Goal: Task Accomplishment & Management: Manage account settings

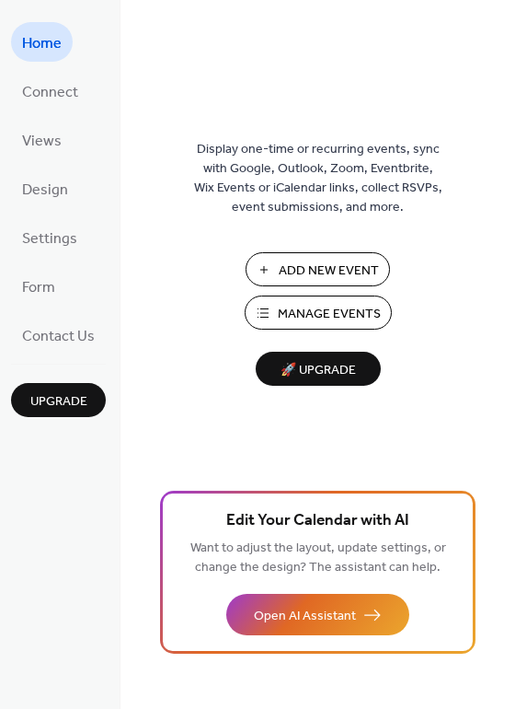
click at [313, 315] on span "Manage Events" at bounding box center [329, 314] width 103 height 19
click at [307, 315] on span "Manage Events" at bounding box center [329, 314] width 103 height 19
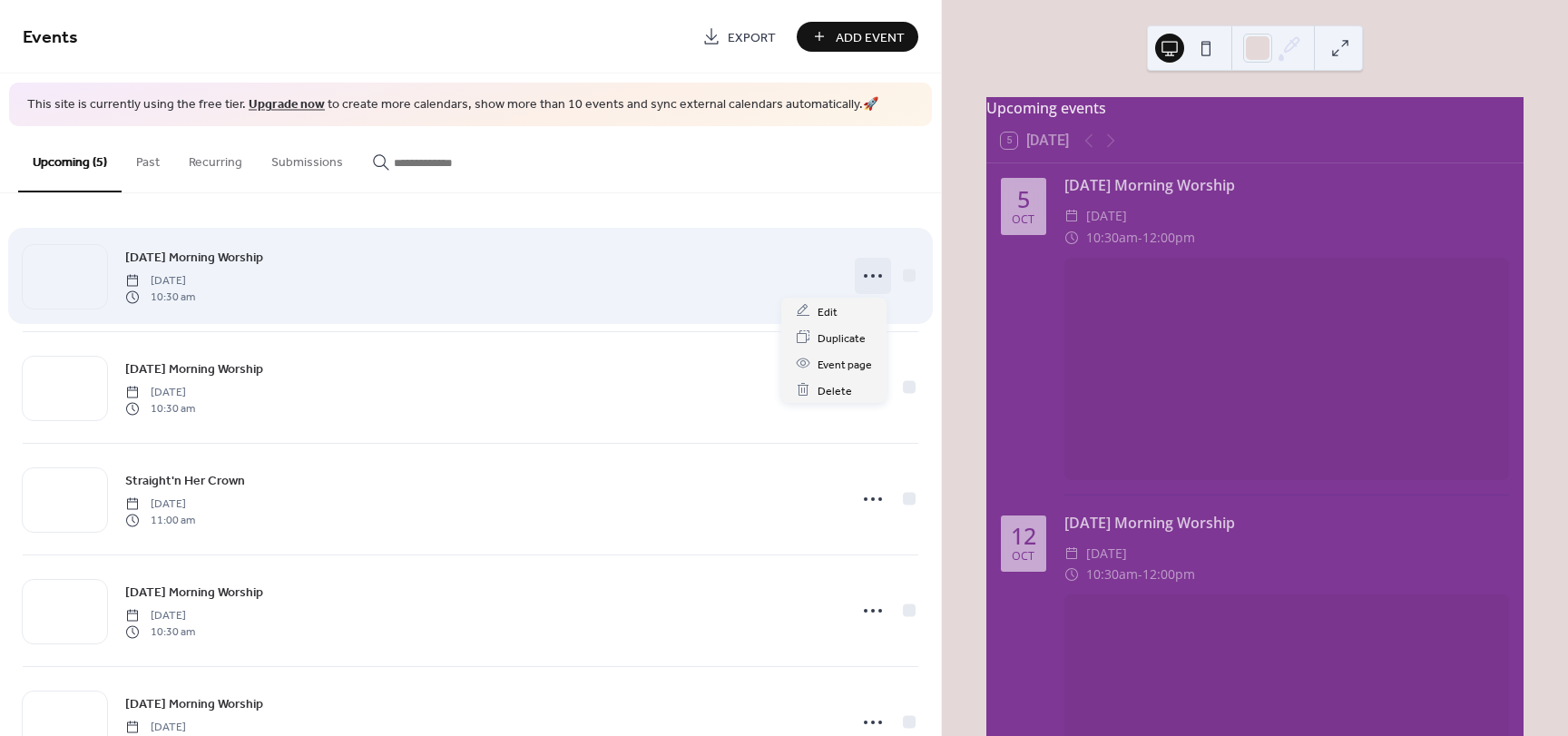
click at [879, 276] on circle at bounding box center [881, 276] width 4 height 4
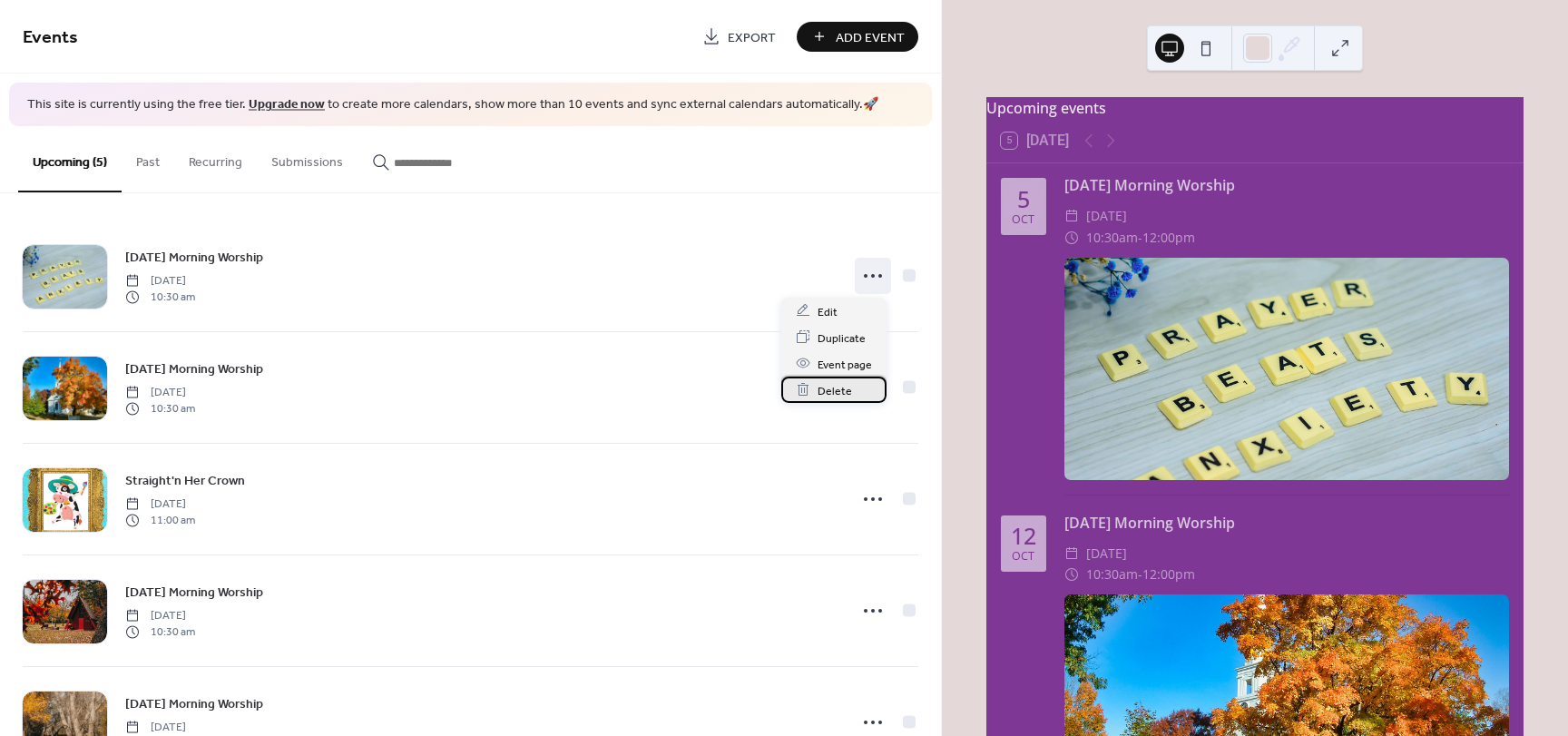
click at [829, 397] on span "Delete" at bounding box center [834, 391] width 35 height 19
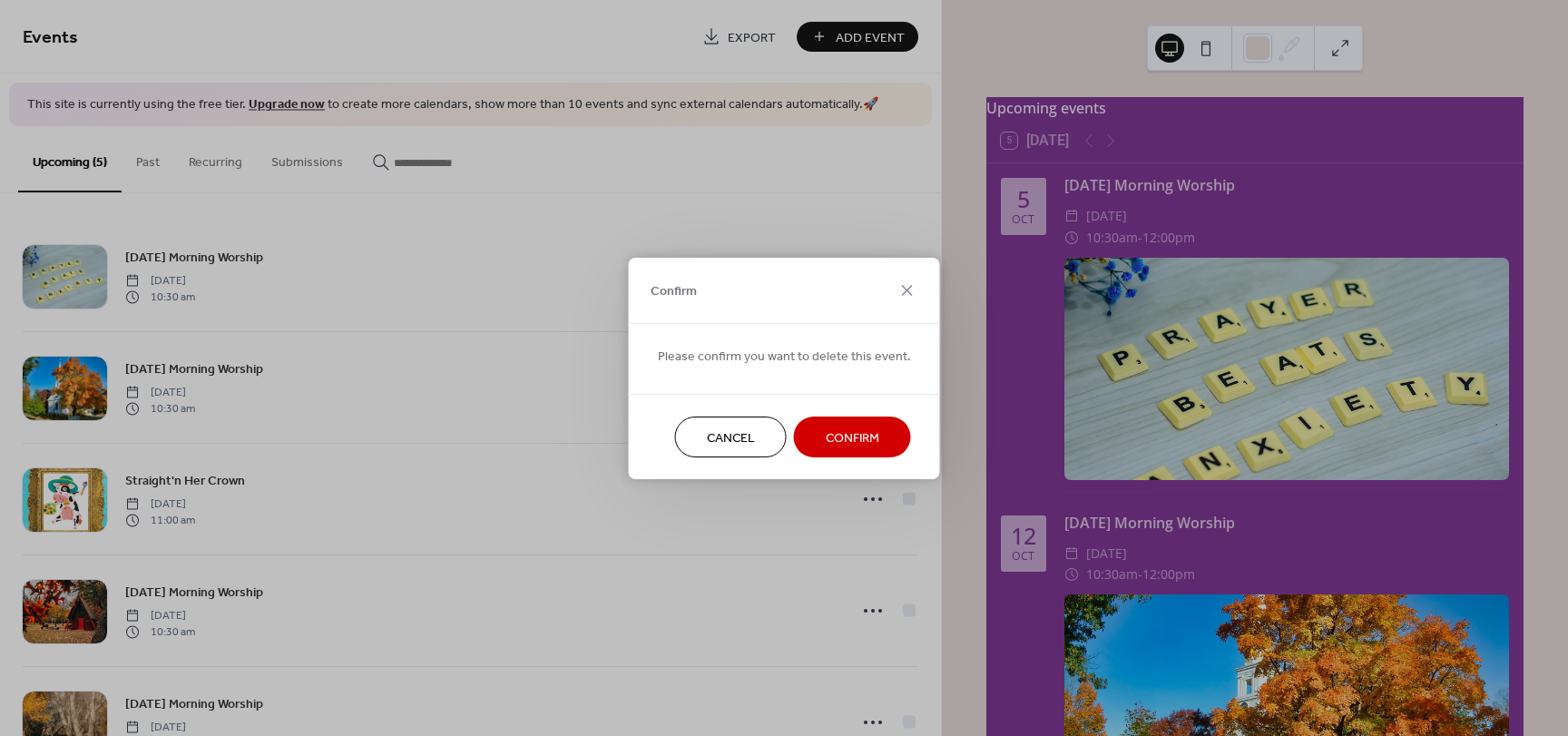
click at [858, 438] on span "Confirm" at bounding box center [853, 437] width 53 height 19
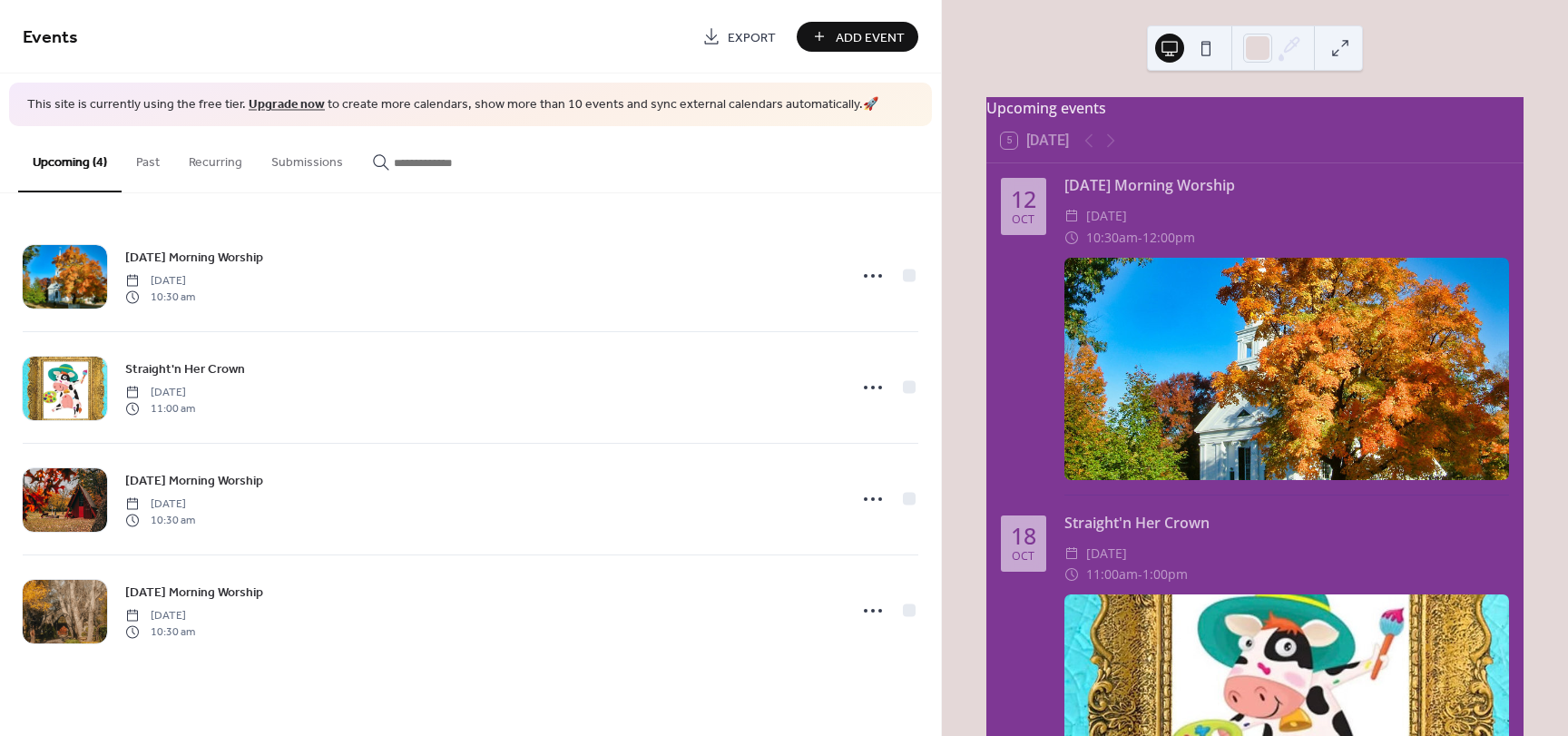
click at [148, 169] on button "Past" at bounding box center [147, 158] width 52 height 64
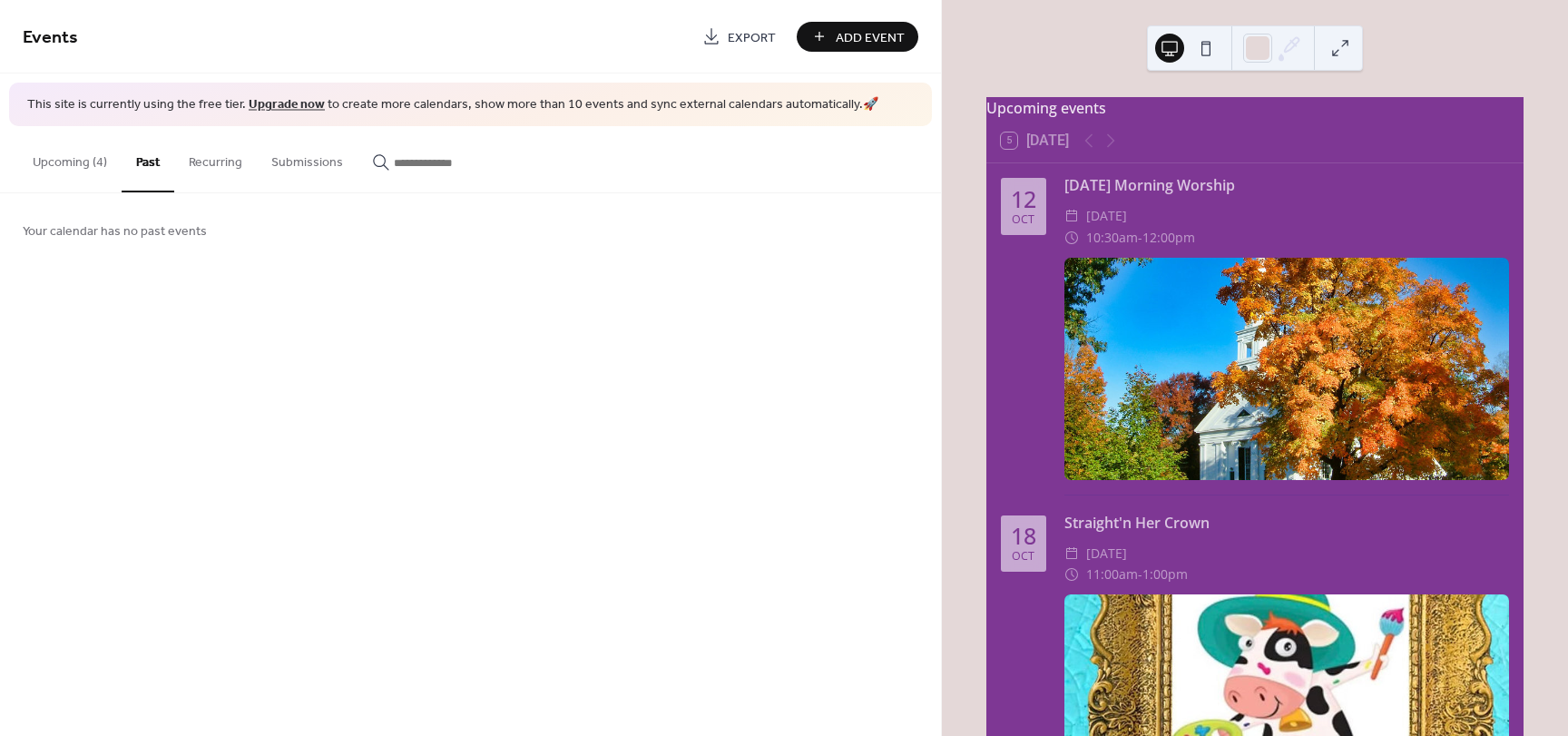
click at [94, 164] on button "Upcoming (4)" at bounding box center [69, 158] width 104 height 64
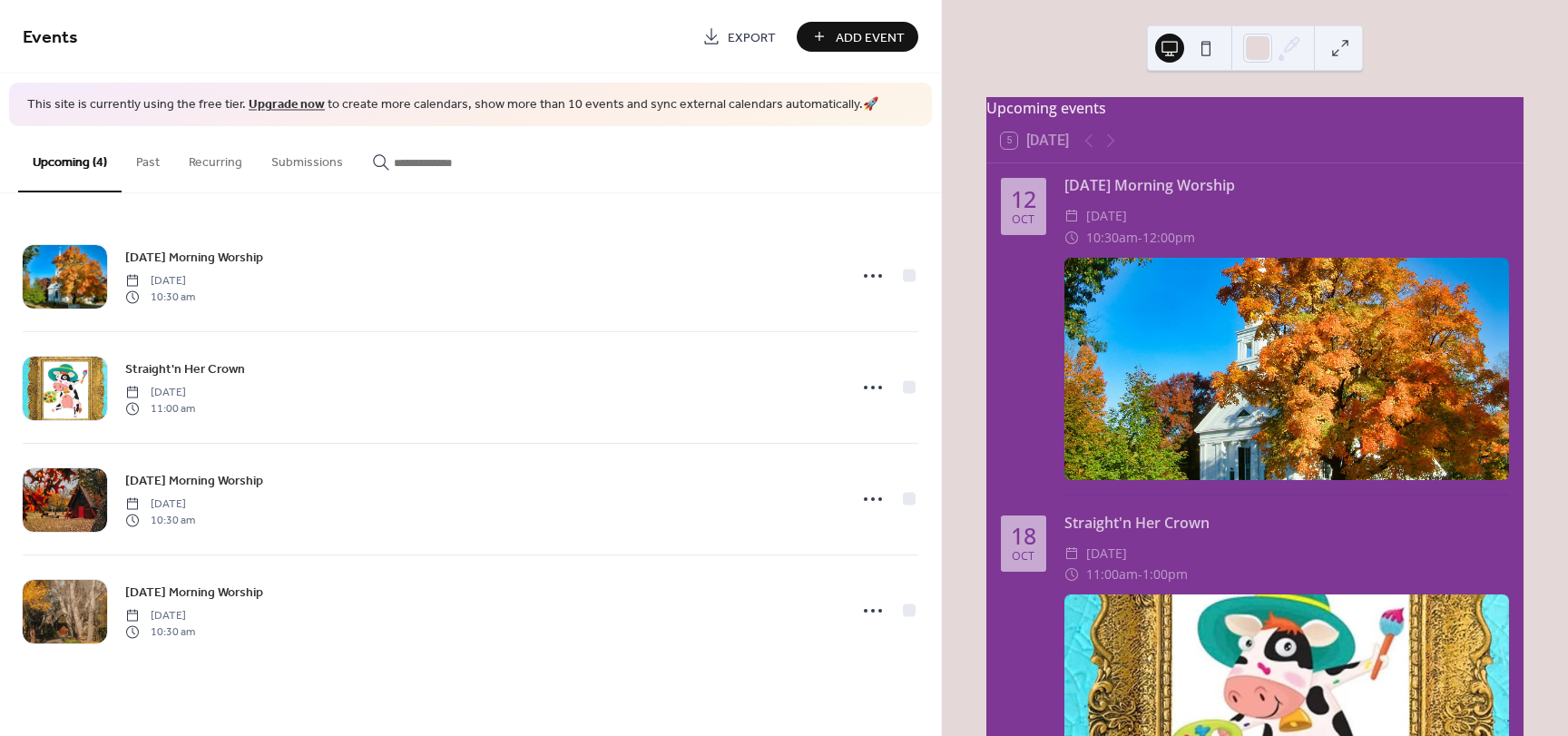
click at [850, 39] on span "Add Event" at bounding box center [871, 37] width 69 height 19
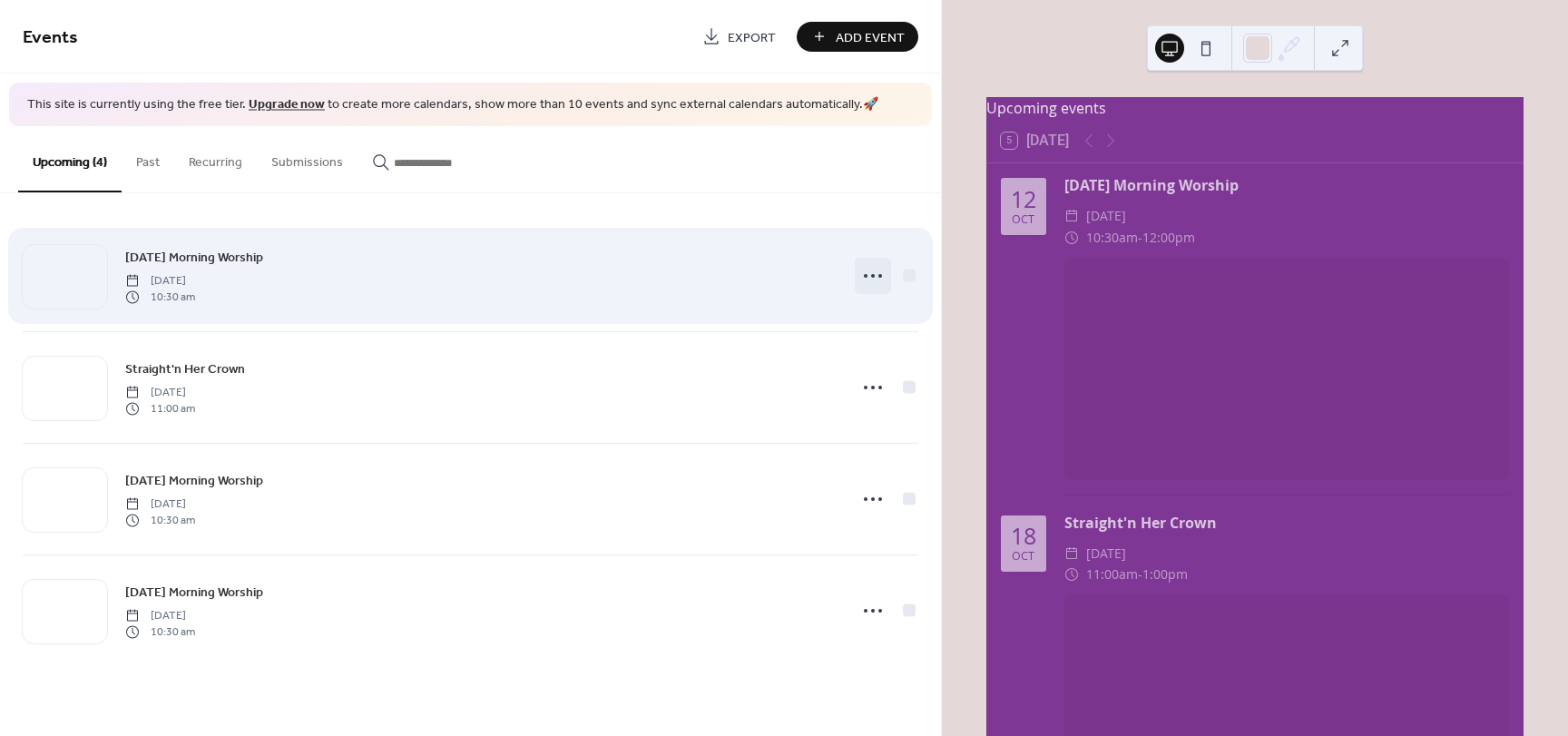
click at [868, 277] on icon at bounding box center [873, 275] width 29 height 29
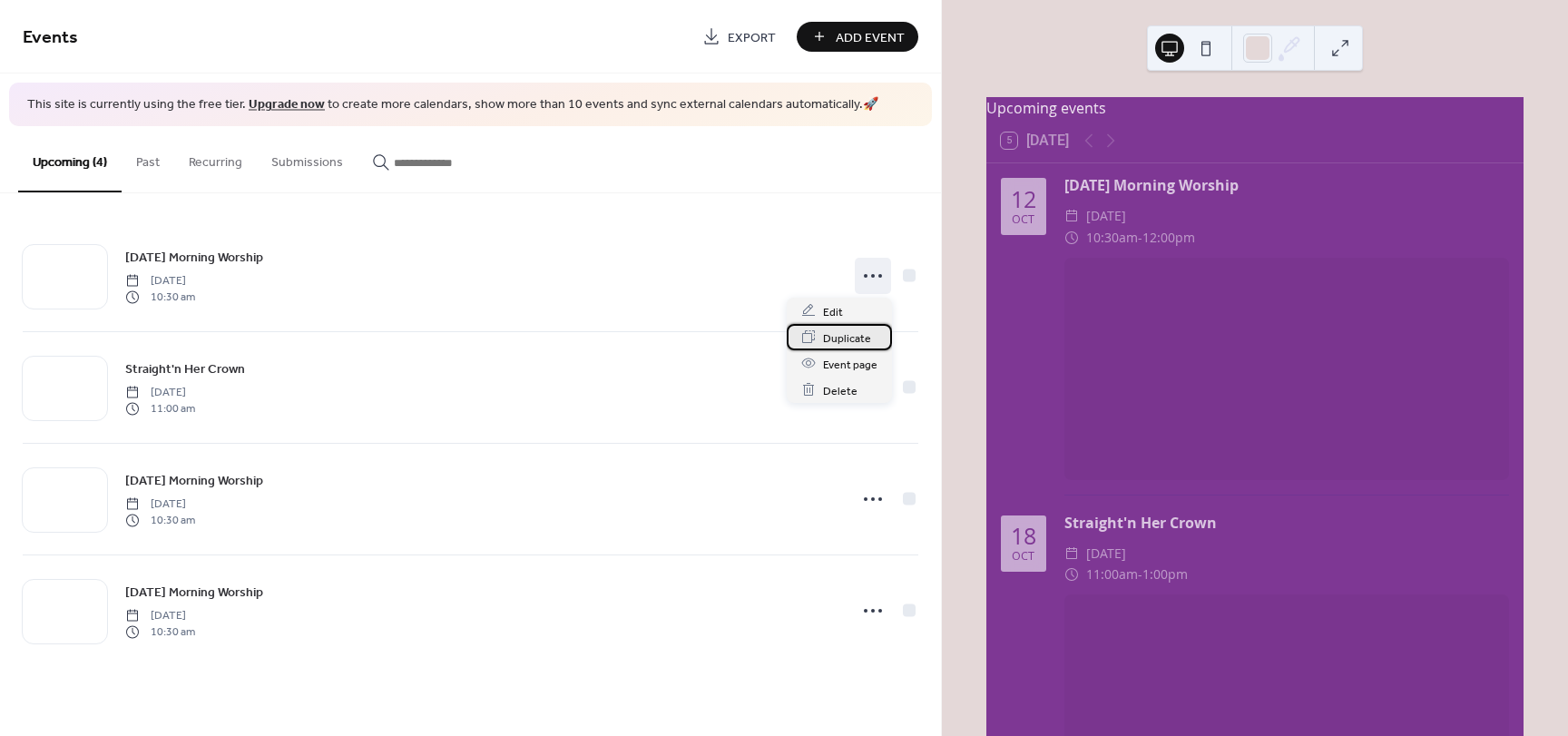
click at [846, 337] on span "Duplicate" at bounding box center [847, 337] width 48 height 19
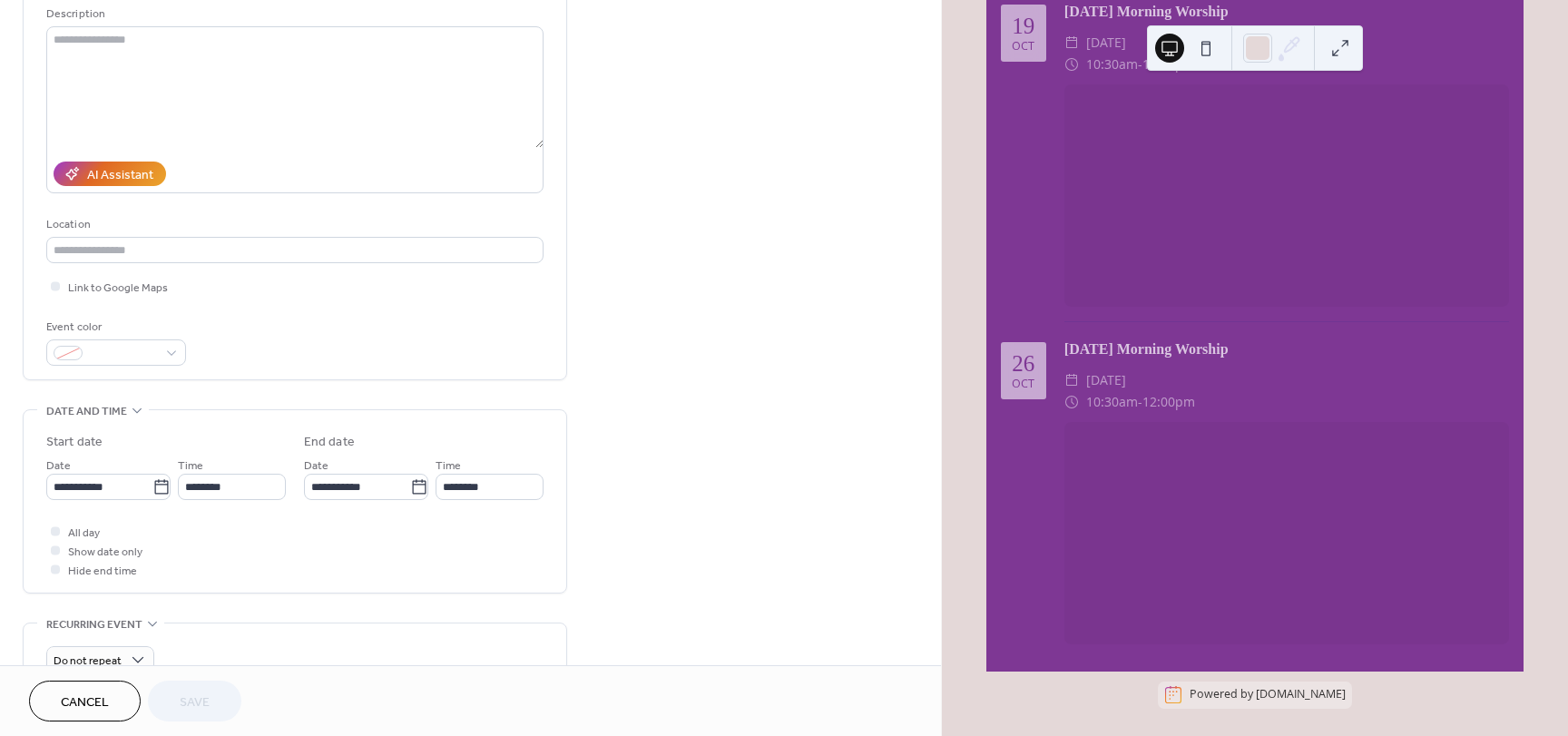
scroll to position [907, 0]
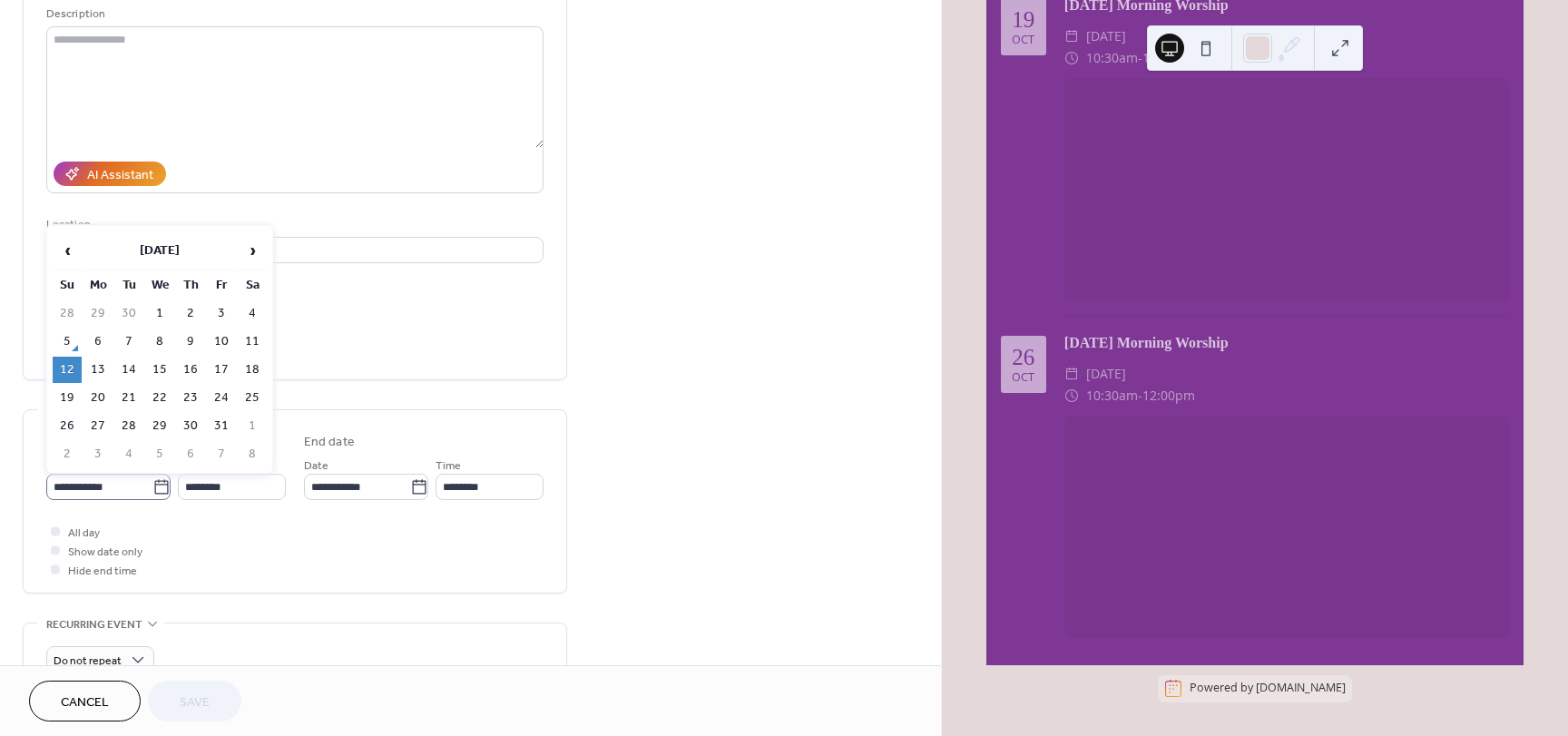
click at [159, 491] on icon at bounding box center [162, 487] width 18 height 18
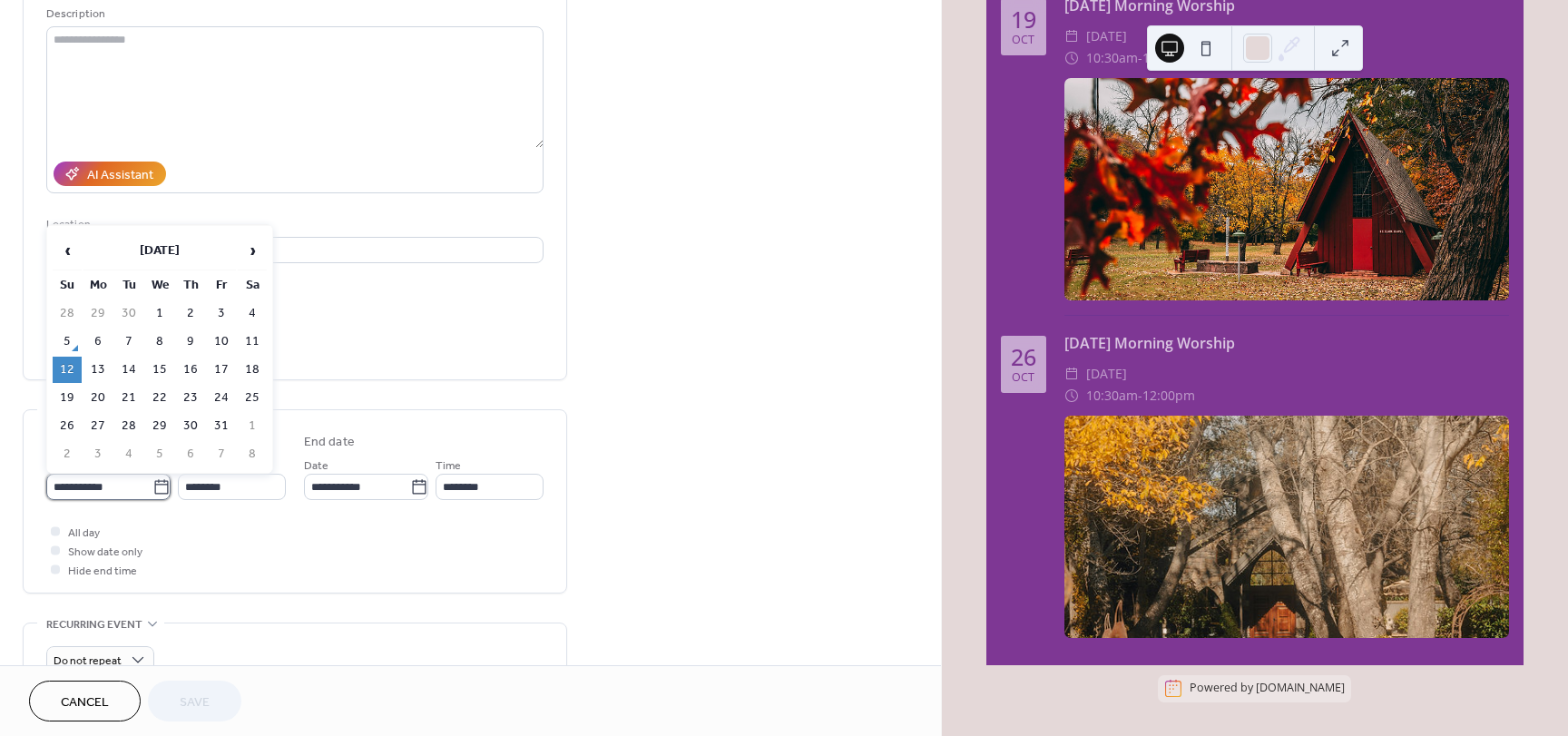
click at [153, 491] on input "**********" at bounding box center [100, 486] width 107 height 27
click at [256, 253] on span "›" at bounding box center [252, 251] width 28 height 37
click at [66, 338] on td "2" at bounding box center [66, 341] width 29 height 27
type input "**********"
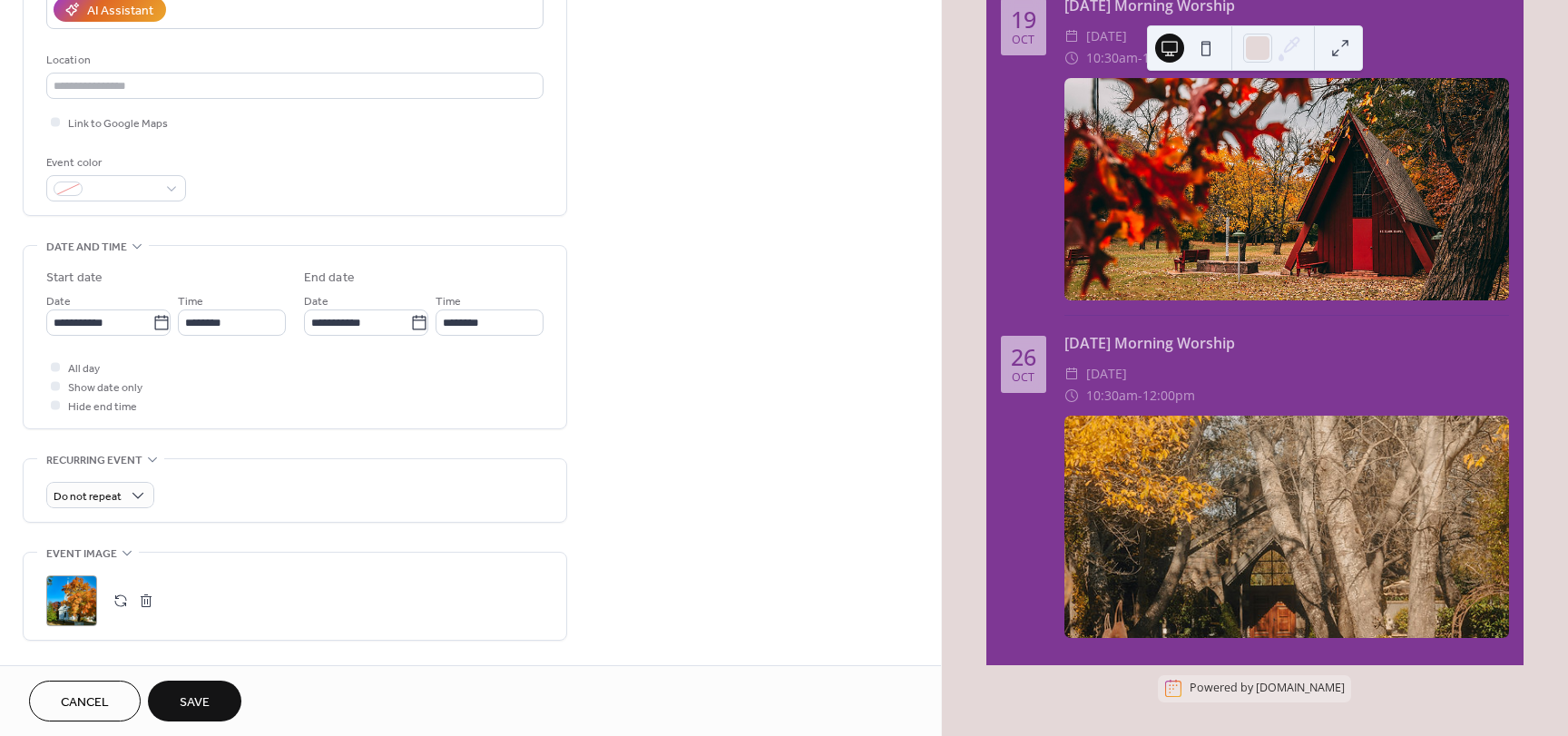
scroll to position [363, 0]
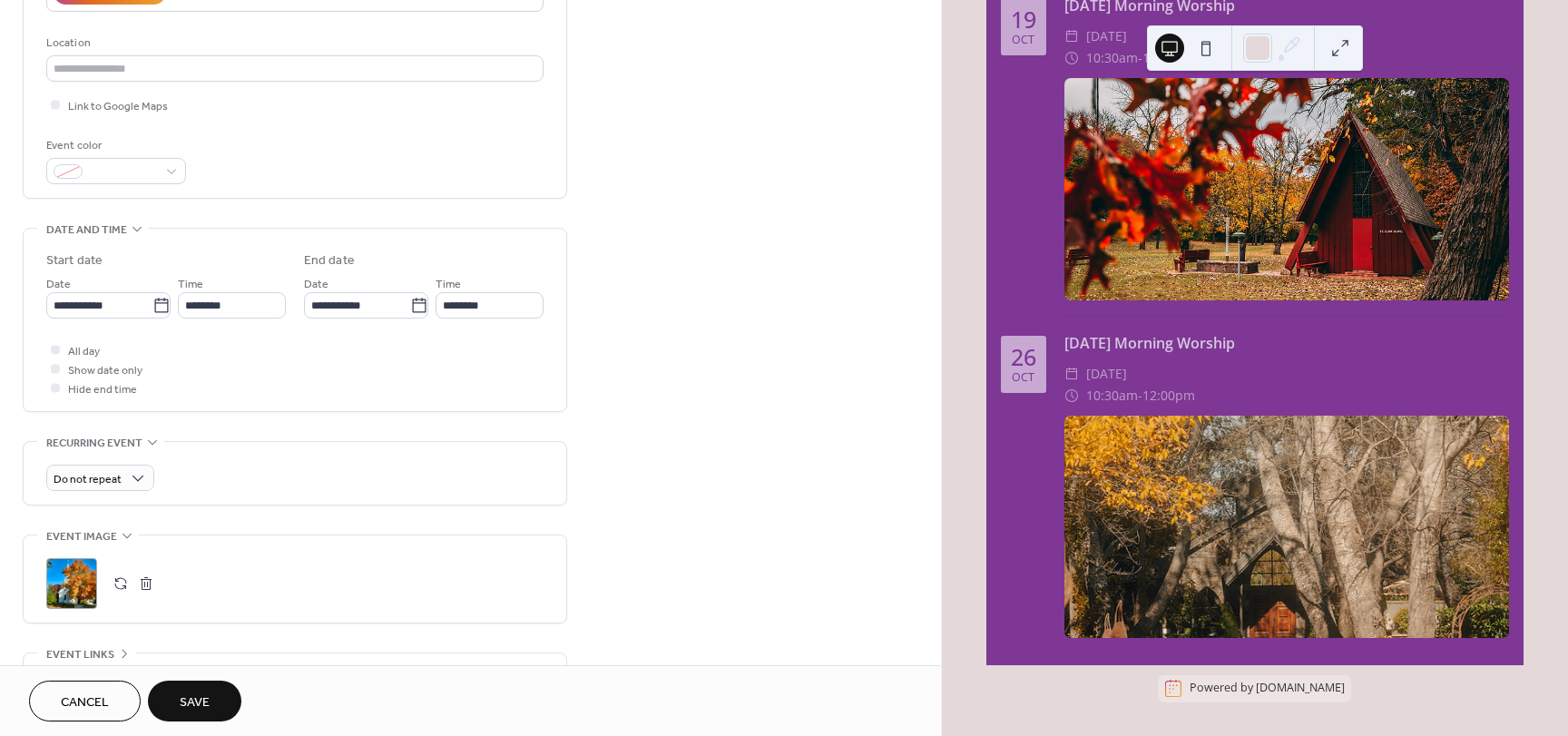
click at [122, 583] on button "button" at bounding box center [121, 584] width 26 height 26
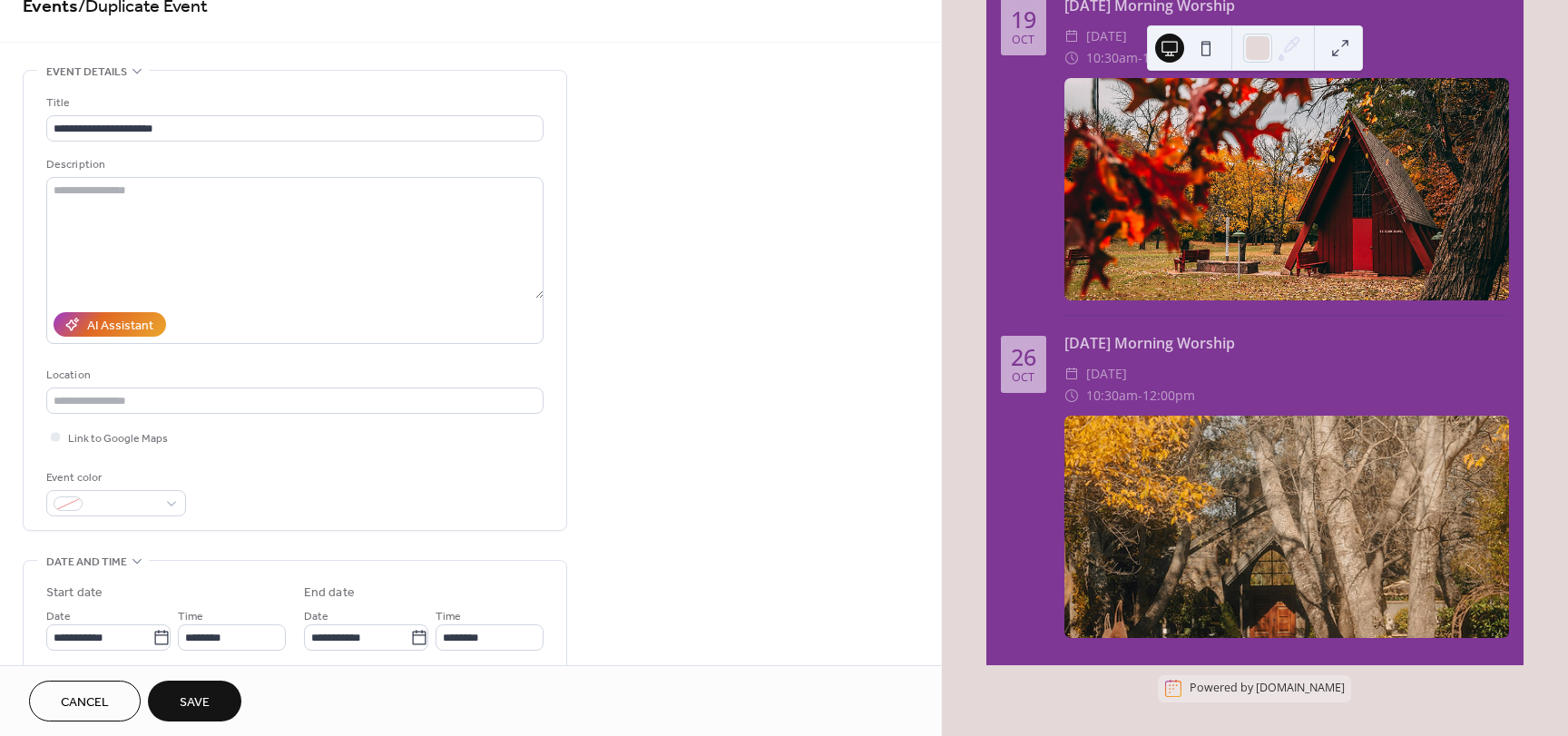
scroll to position [0, 0]
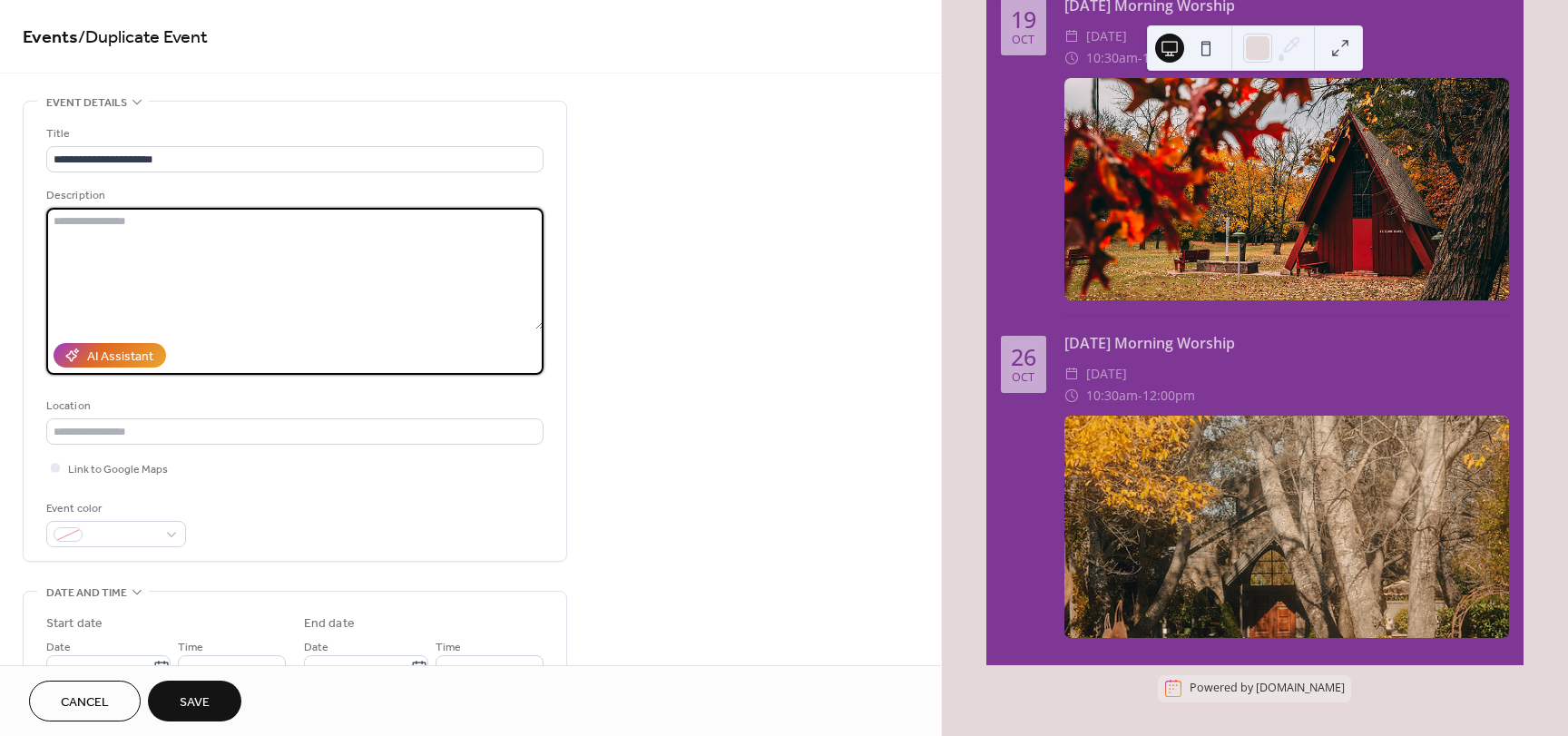
drag, startPoint x: 135, startPoint y: 223, endPoint x: 16, endPoint y: 211, distance: 119.6
click at [16, 211] on div "**********" at bounding box center [470, 656] width 941 height 1112
drag, startPoint x: 121, startPoint y: 220, endPoint x: 39, endPoint y: 219, distance: 82.0
click at [39, 219] on div "**********" at bounding box center [295, 331] width 542 height 460
paste textarea "**********"
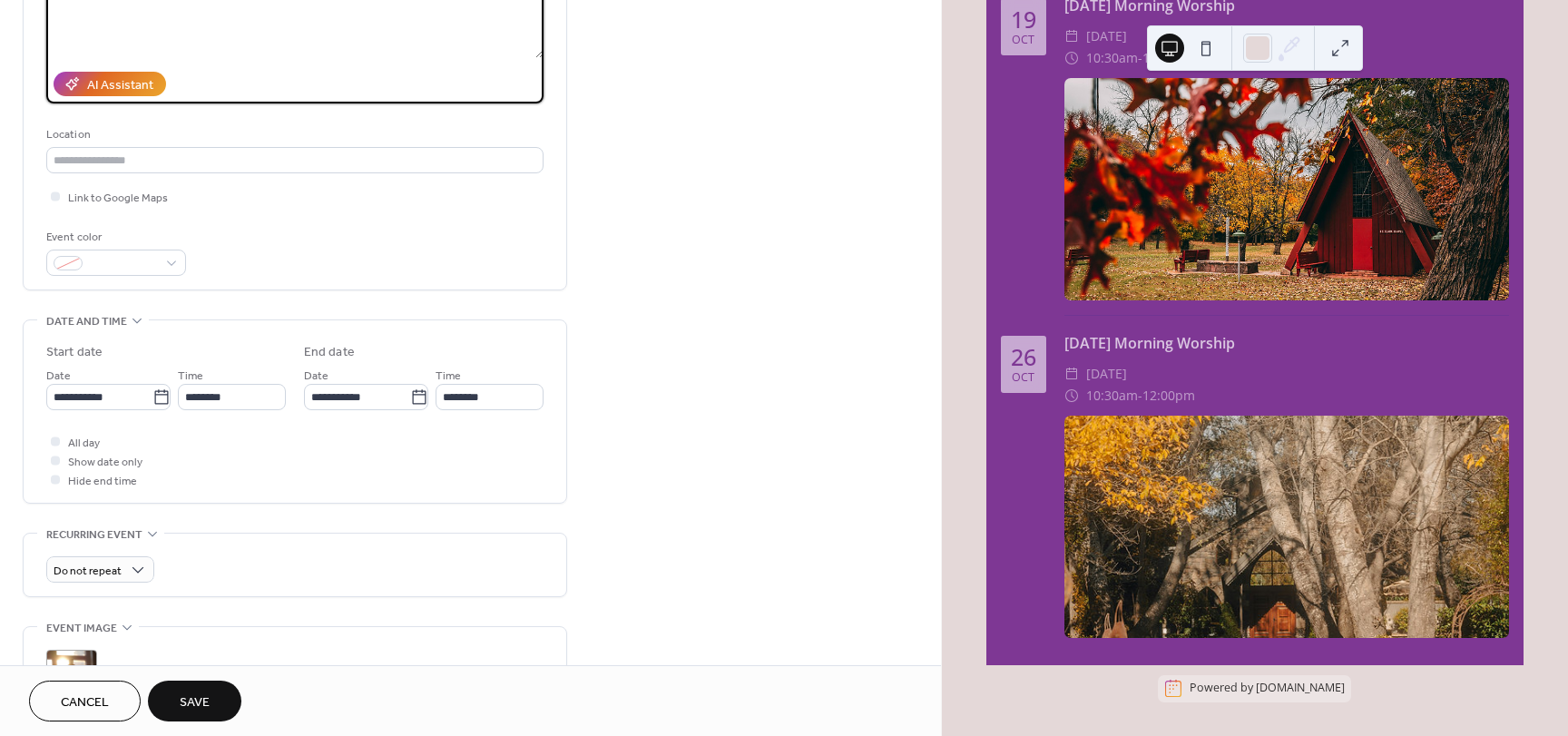
scroll to position [272, 0]
type textarea "**********"
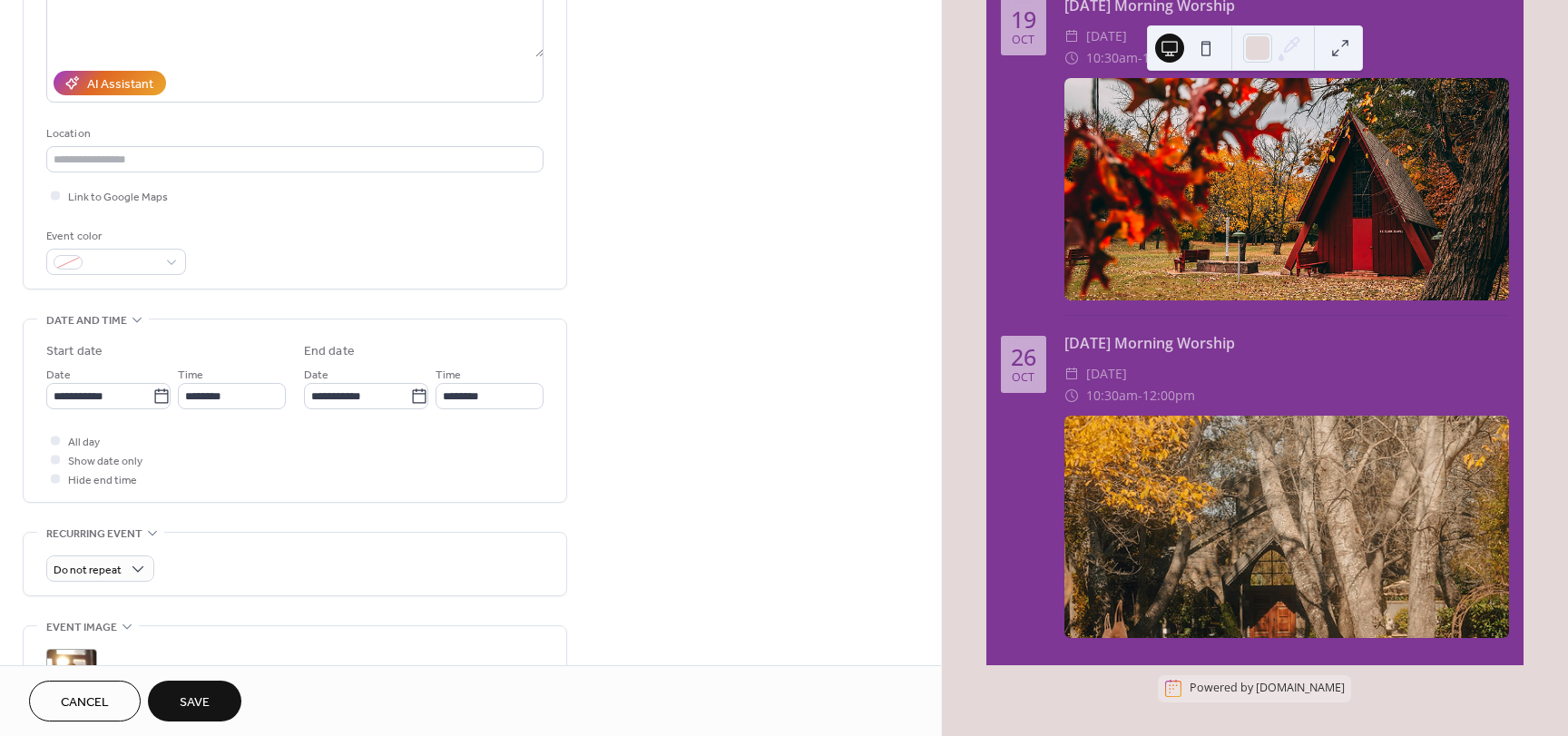
click at [196, 704] on span "Save" at bounding box center [194, 702] width 30 height 19
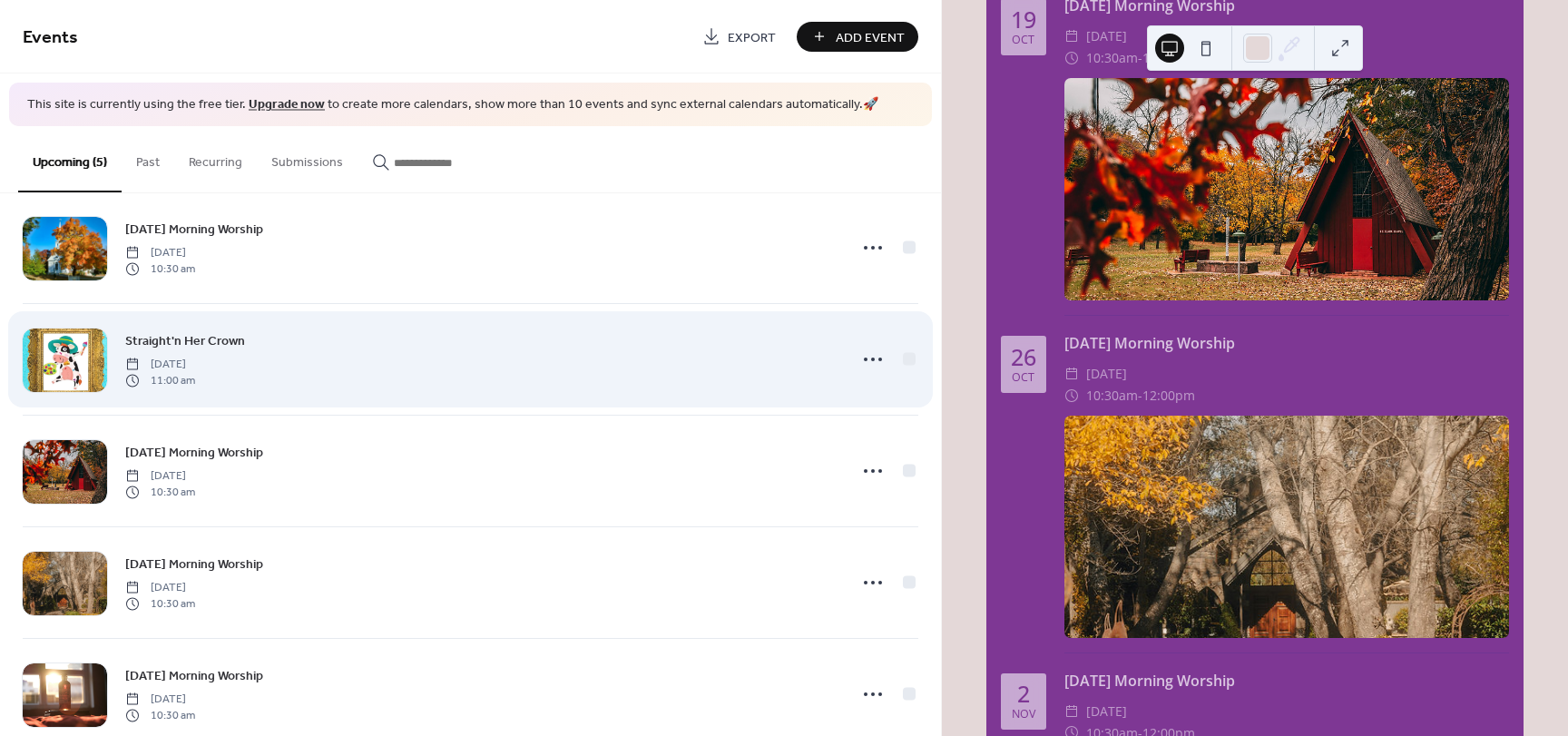
scroll to position [69, 0]
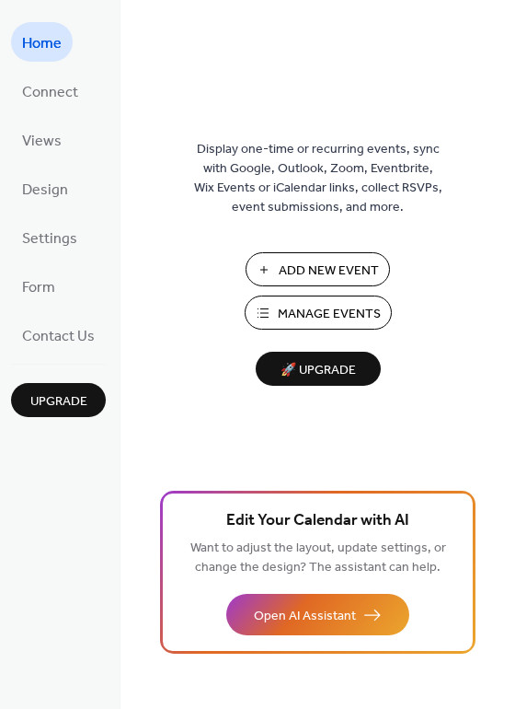
click at [295, 320] on span "Manage Events" at bounding box center [329, 314] width 103 height 19
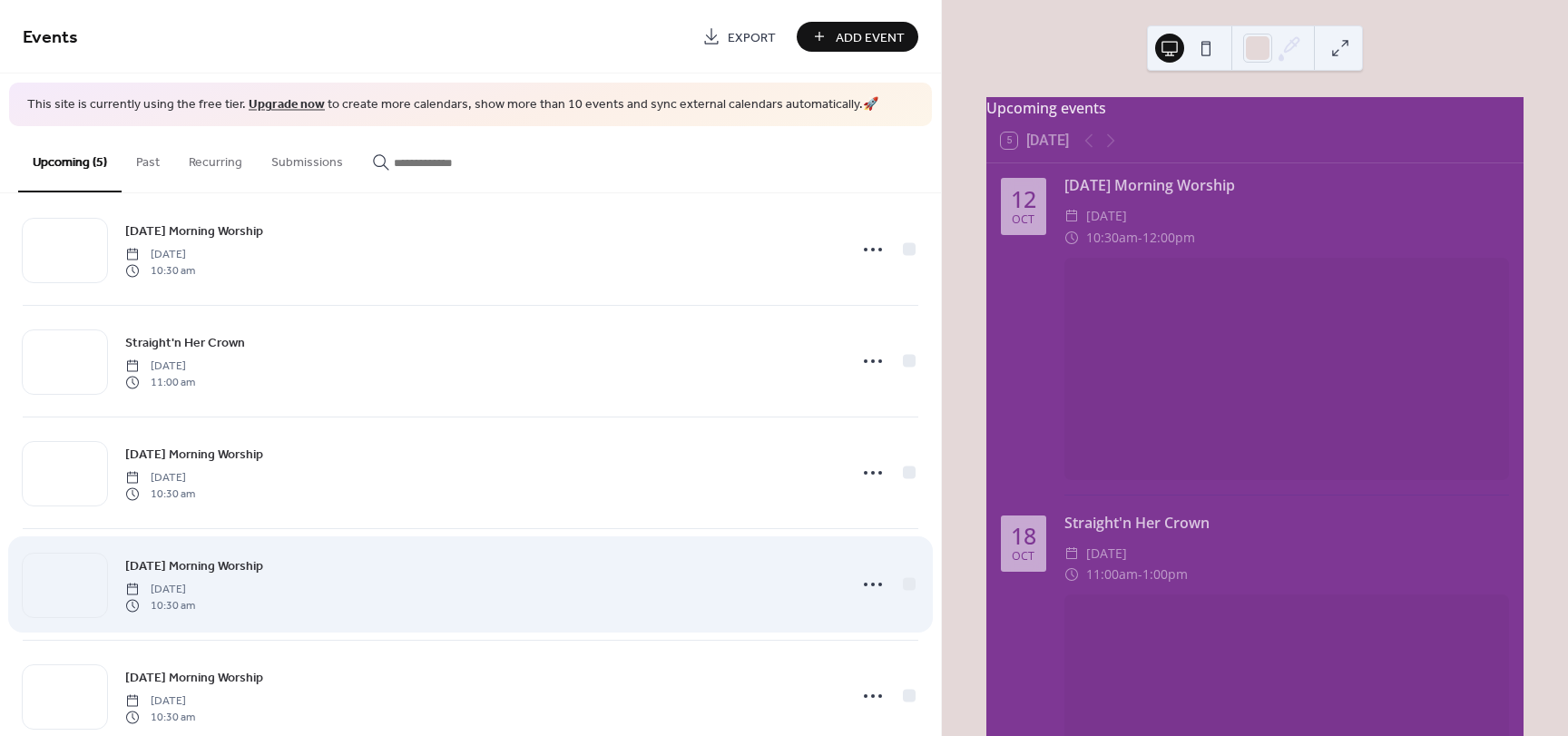
scroll to position [69, 0]
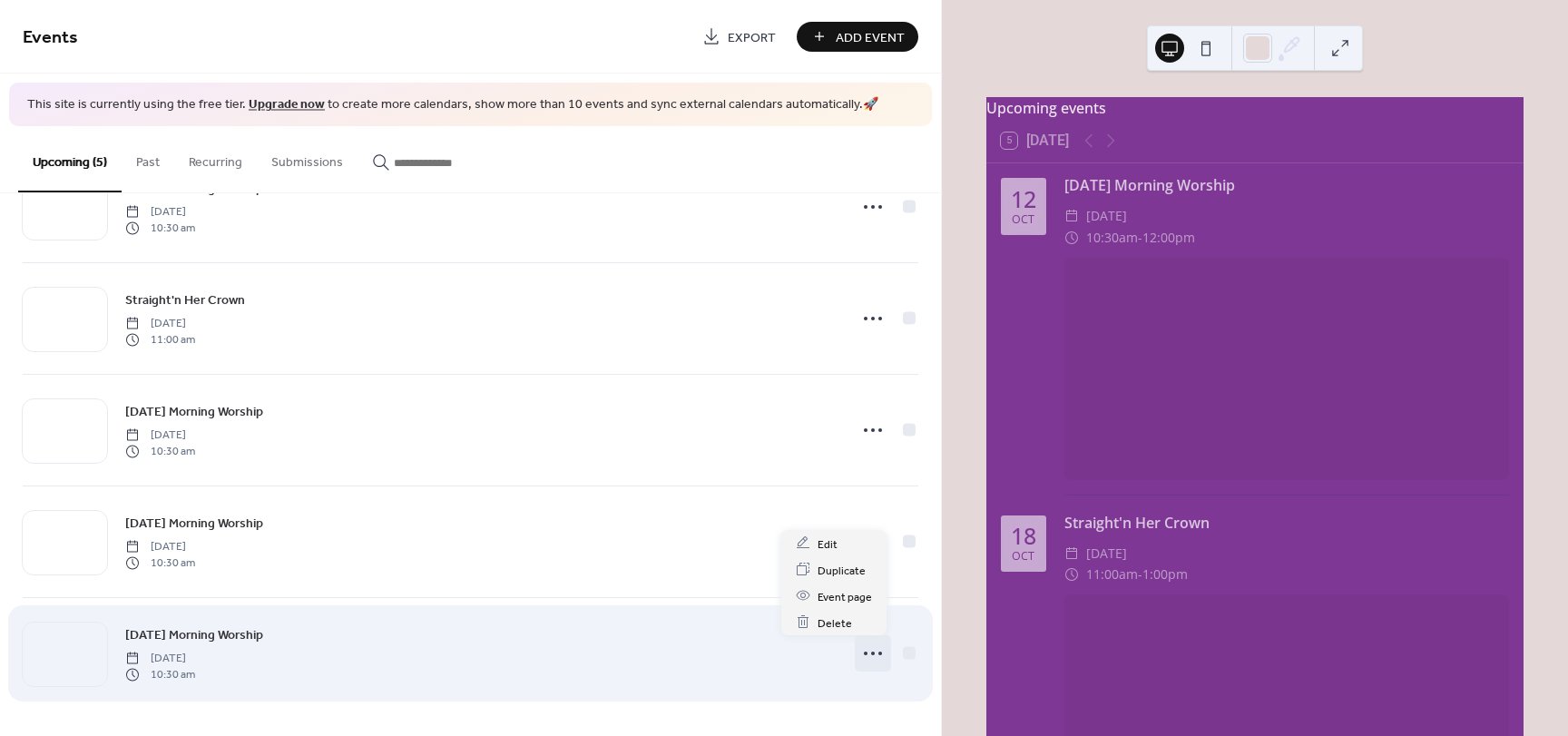
click at [872, 652] on circle at bounding box center [874, 654] width 4 height 4
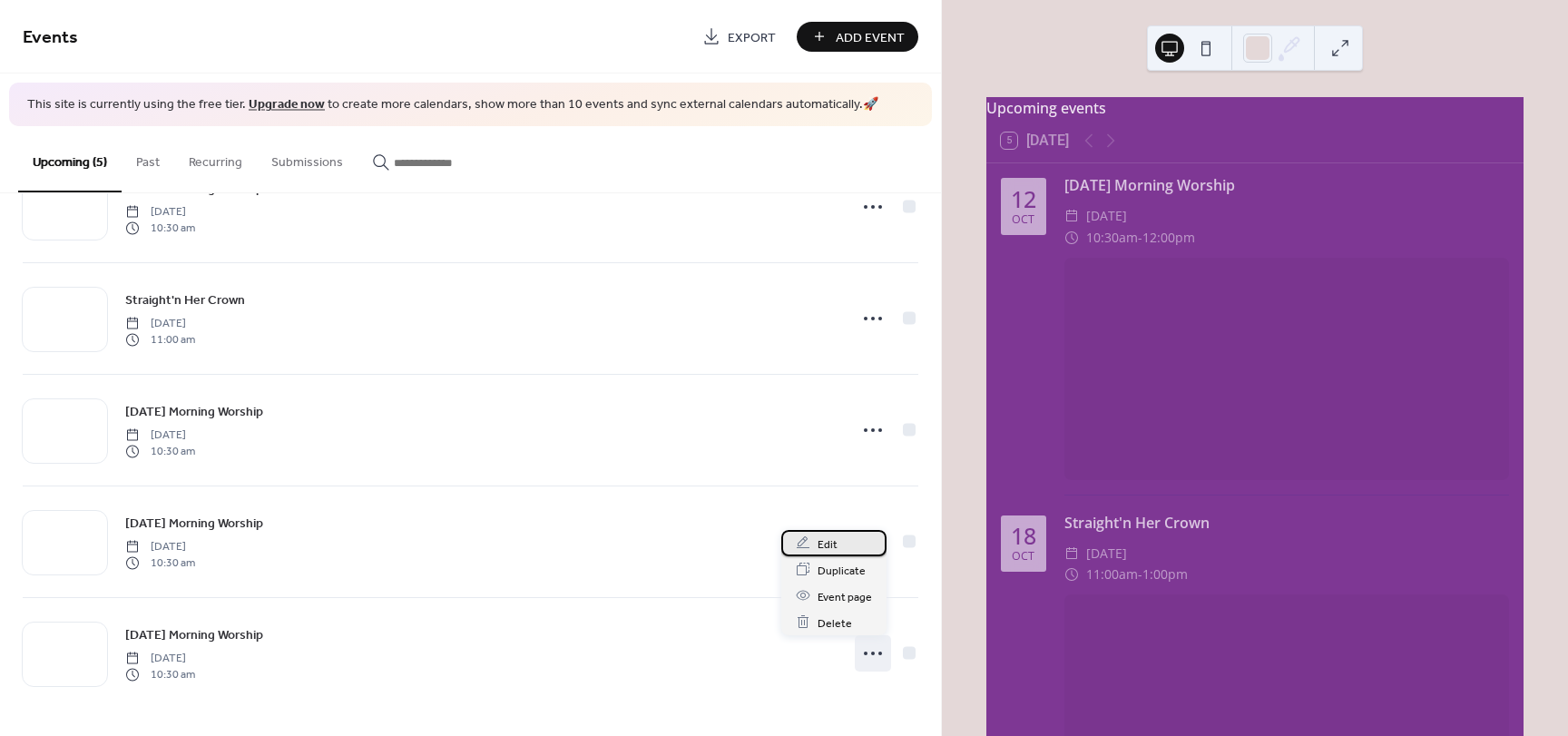
click at [834, 540] on span "Edit" at bounding box center [827, 544] width 20 height 19
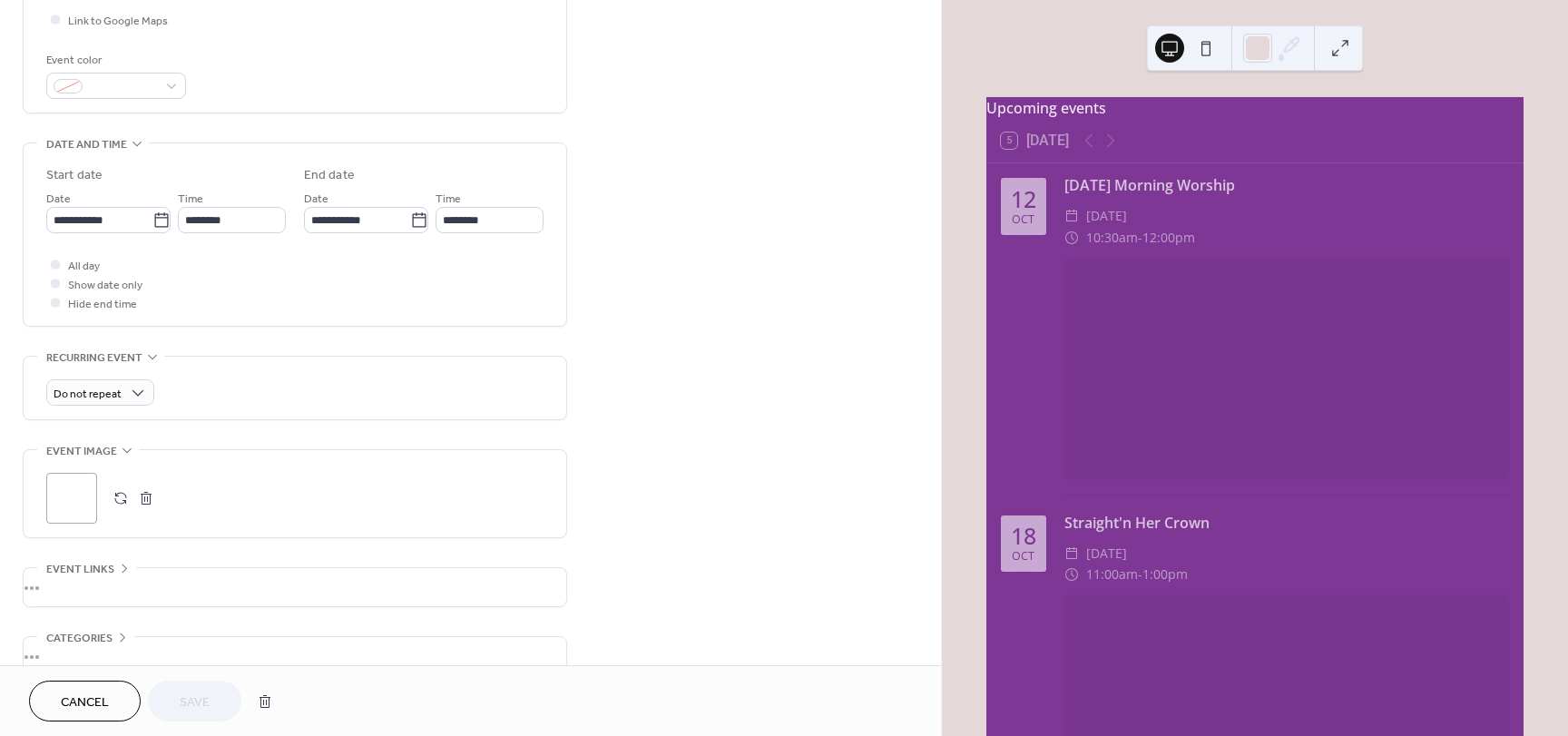
scroll to position [454, 0]
click at [121, 492] on button "button" at bounding box center [121, 493] width 26 height 26
click at [206, 700] on span "Save" at bounding box center [194, 702] width 30 height 19
